Goal: Check status: Check status

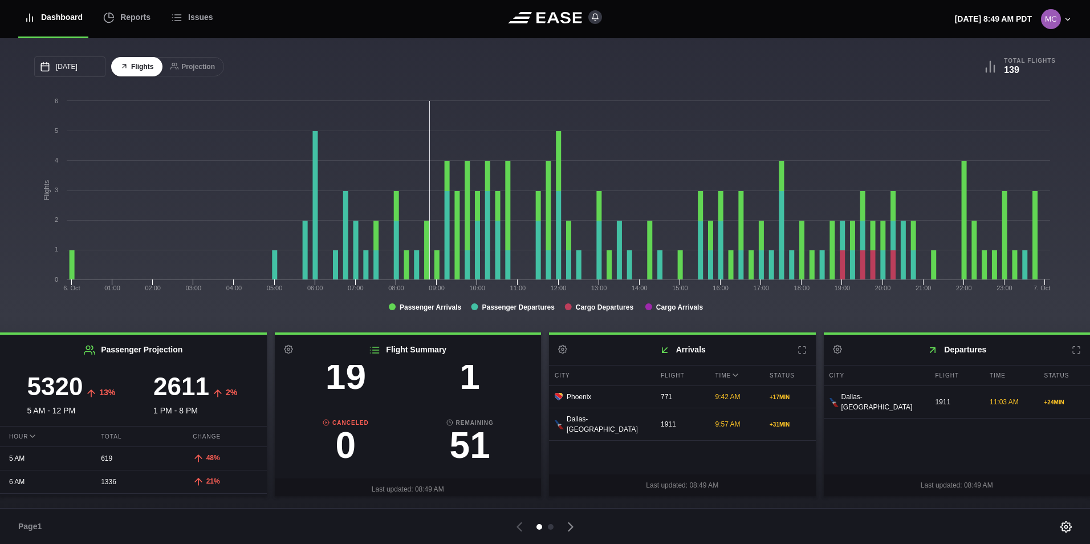
scroll to position [114, 0]
click at [460, 375] on h3 "1" at bounding box center [470, 376] width 124 height 37
select select "DELAYED"
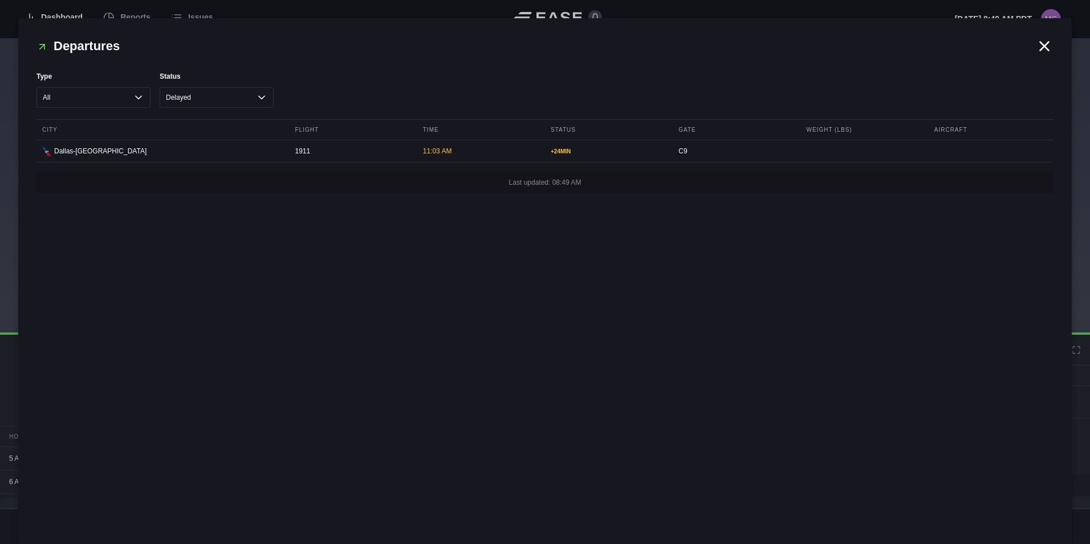
click at [1040, 46] on icon at bounding box center [1044, 46] width 17 height 17
